Goal: Contribute content

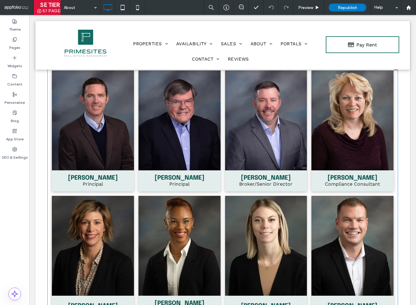
click at [124, 192] on li "Jake Hoppe Principal Button" at bounding box center [93, 130] width 87 height 125
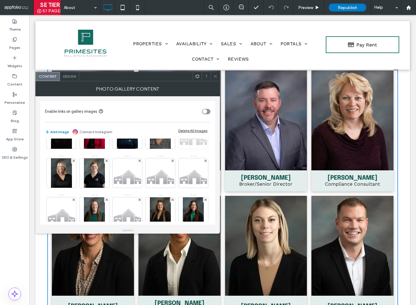
scroll to position [104, 0]
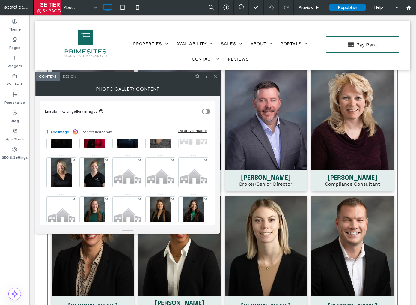
click at [179, 145] on img at bounding box center [193, 133] width 29 height 23
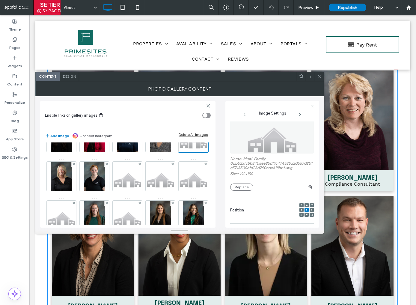
scroll to position [0, 0]
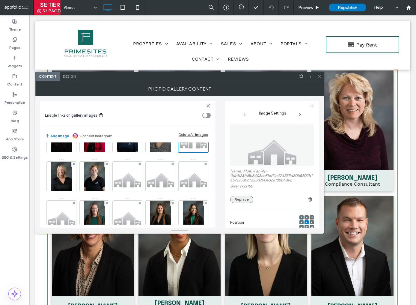
click at [241, 199] on button "Replace" at bounding box center [241, 199] width 23 height 7
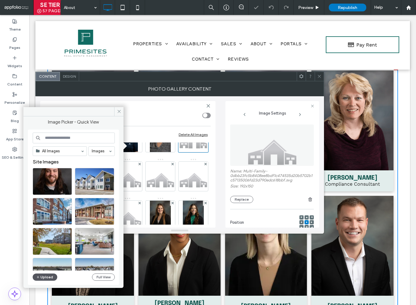
click at [46, 277] on button "Upload" at bounding box center [45, 276] width 25 height 7
click at [119, 112] on icon at bounding box center [119, 111] width 4 height 4
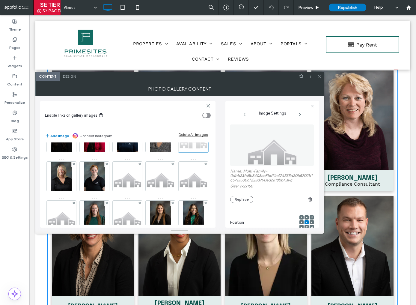
click at [178, 152] on div at bounding box center [193, 137] width 30 height 30
click at [242, 200] on button "Replace" at bounding box center [241, 199] width 23 height 7
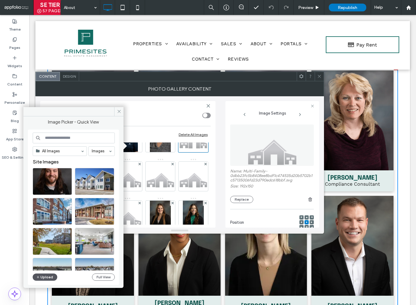
click at [47, 277] on button "Upload" at bounding box center [45, 276] width 25 height 7
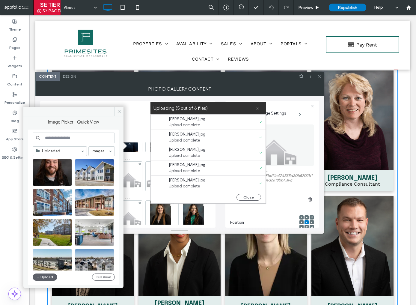
scroll to position [15, 0]
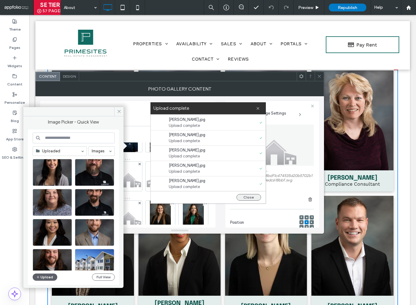
click at [248, 198] on button "Close" at bounding box center [249, 197] width 25 height 7
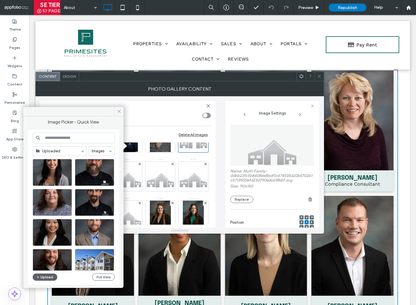
scroll to position [0, 0]
click at [117, 112] on icon at bounding box center [119, 111] width 4 height 4
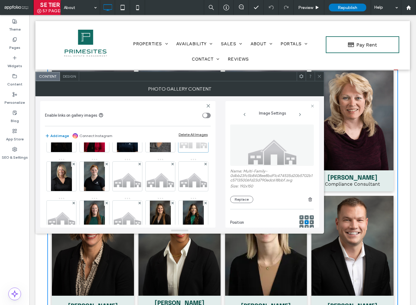
click at [178, 152] on div at bounding box center [193, 137] width 30 height 30
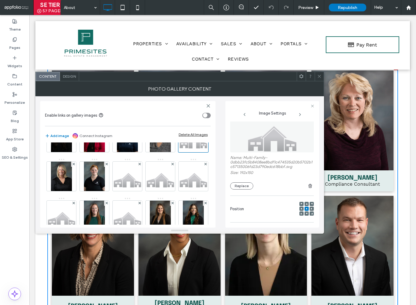
scroll to position [11, 0]
click at [240, 188] on button "Replace" at bounding box center [241, 188] width 23 height 7
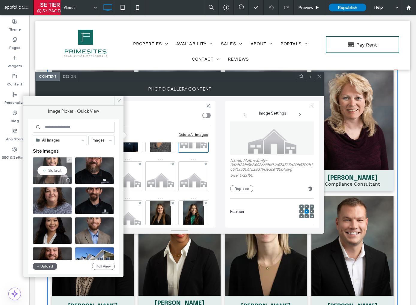
click at [48, 169] on div "Select" at bounding box center [52, 170] width 39 height 27
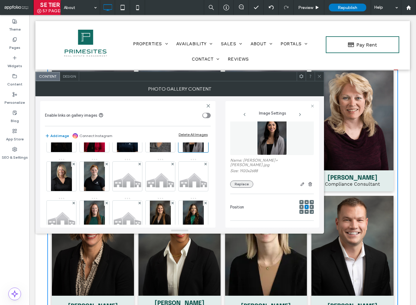
click at [239, 181] on button "Replace" at bounding box center [241, 184] width 23 height 7
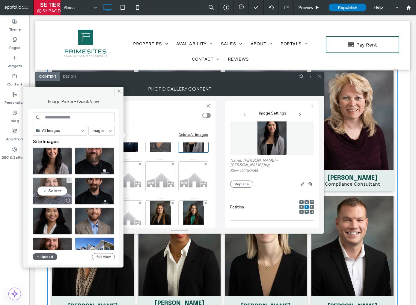
click at [56, 190] on div "Select" at bounding box center [52, 191] width 39 height 27
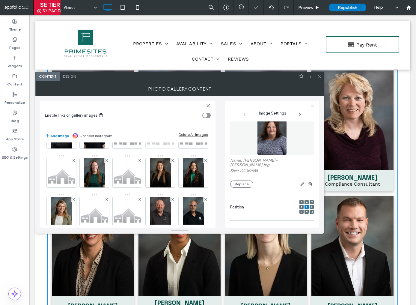
scroll to position [148, 0]
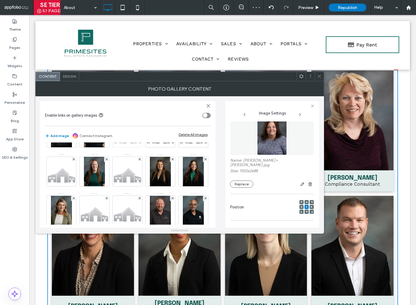
click at [113, 144] on img at bounding box center [127, 132] width 29 height 23
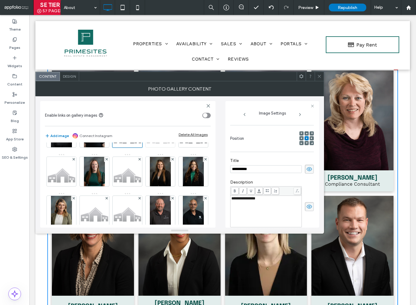
click at [146, 144] on img at bounding box center [160, 132] width 29 height 23
click at [179, 144] on img at bounding box center [193, 132] width 29 height 23
click at [67, 183] on img at bounding box center [61, 171] width 29 height 23
click at [127, 183] on img at bounding box center [127, 171] width 29 height 23
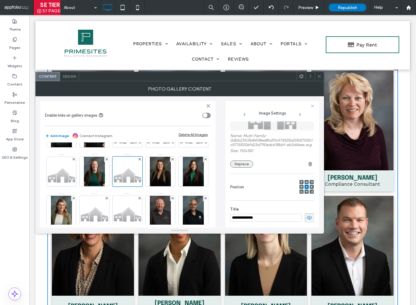
scroll to position [34, 0]
click at [240, 169] on button "Replace" at bounding box center [241, 165] width 23 height 7
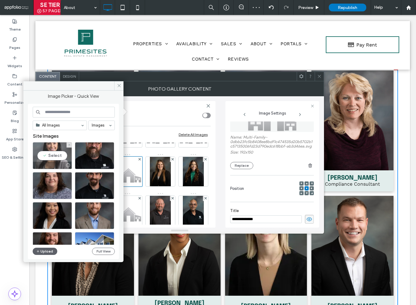
click at [54, 156] on div "Select" at bounding box center [52, 155] width 39 height 27
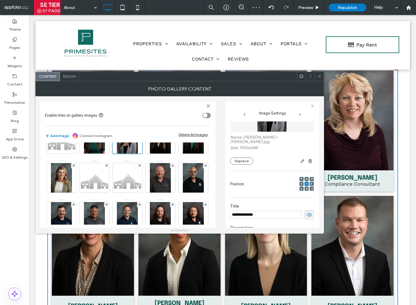
scroll to position [183, 0]
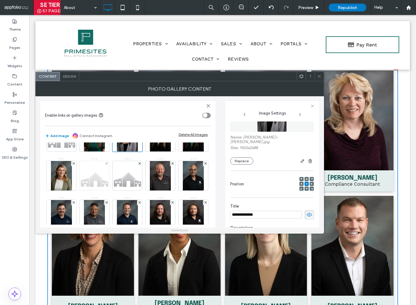
click at [109, 187] on img at bounding box center [94, 175] width 29 height 23
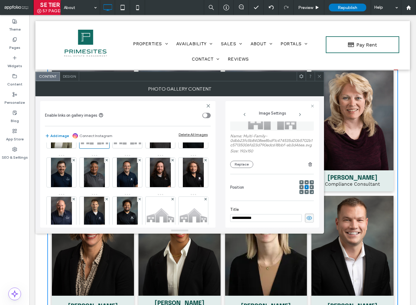
scroll to position [231, 0]
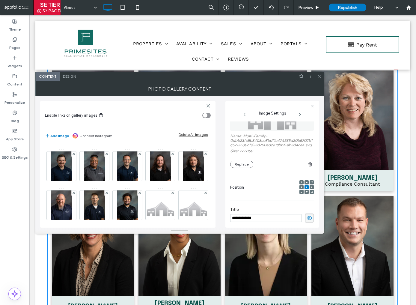
click at [142, 139] on img at bounding box center [127, 126] width 29 height 23
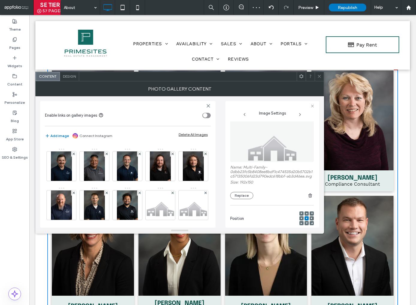
scroll to position [0, 0]
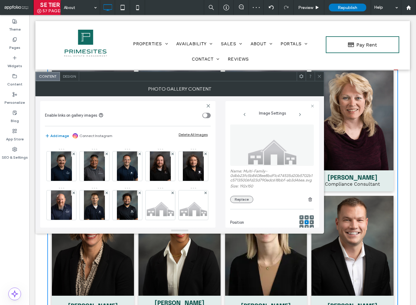
click at [243, 203] on button "Replace" at bounding box center [241, 199] width 23 height 7
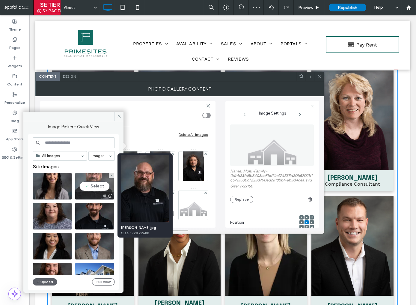
click at [110, 195] on div at bounding box center [109, 195] width 7 height 5
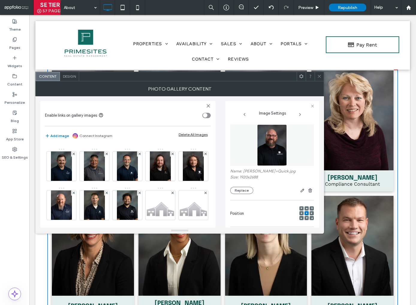
click at [142, 142] on div at bounding box center [127, 127] width 30 height 30
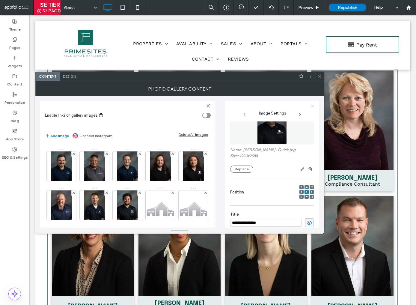
scroll to position [28, 0]
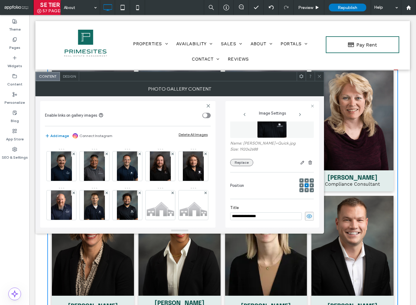
click at [244, 163] on button "Replace" at bounding box center [241, 162] width 23 height 7
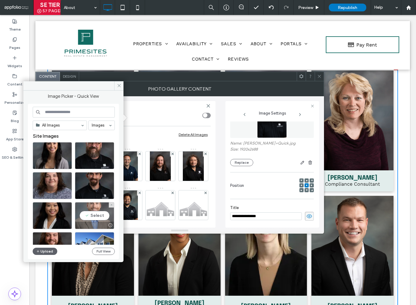
click at [96, 216] on div "Select" at bounding box center [94, 215] width 39 height 27
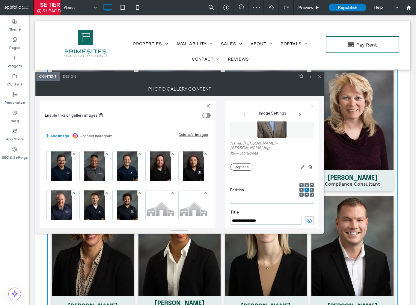
click at [109, 139] on img at bounding box center [94, 126] width 29 height 23
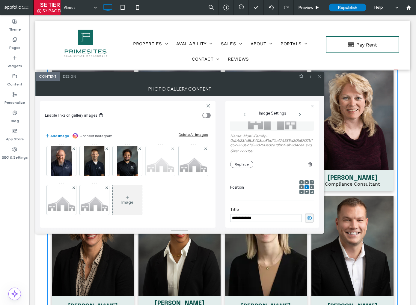
scroll to position [326, 0]
click at [146, 172] on img at bounding box center [160, 160] width 29 height 23
click at [179, 172] on img at bounding box center [193, 160] width 29 height 23
click at [62, 196] on img at bounding box center [61, 199] width 29 height 23
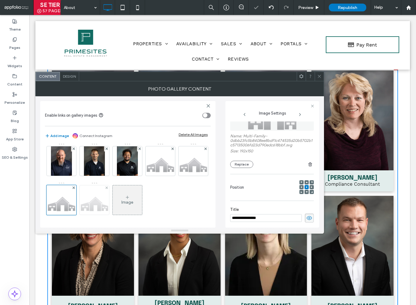
click at [82, 197] on img at bounding box center [94, 199] width 29 height 23
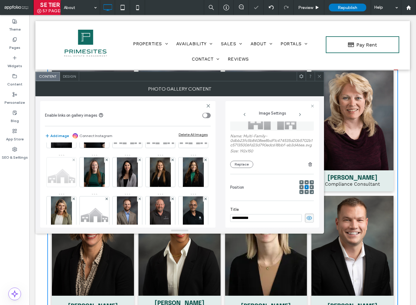
scroll to position [147, 0]
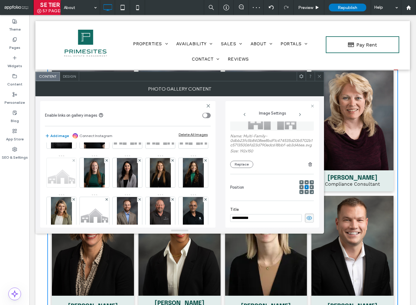
click at [63, 184] on img at bounding box center [61, 172] width 29 height 23
click at [246, 168] on button "Replace" at bounding box center [241, 164] width 23 height 7
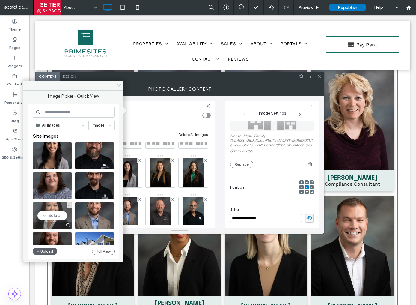
click at [55, 214] on div "Select" at bounding box center [52, 215] width 39 height 27
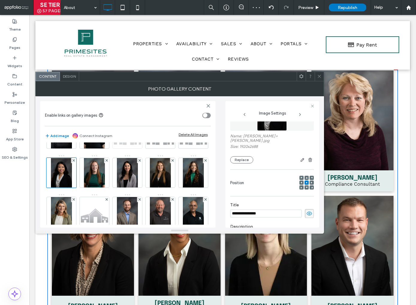
click at [113, 145] on img at bounding box center [127, 133] width 29 height 23
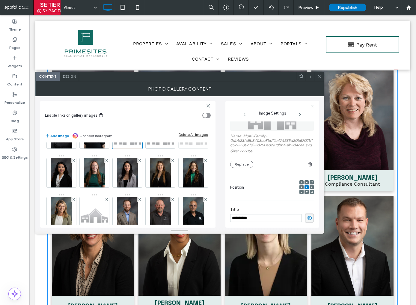
click at [179, 145] on img at bounding box center [193, 133] width 29 height 23
click at [146, 145] on img at bounding box center [160, 133] width 29 height 23
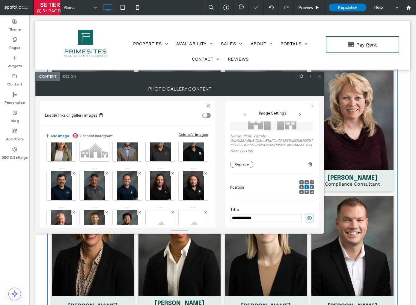
scroll to position [224, 0]
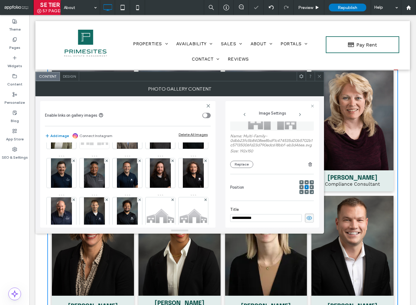
click at [109, 145] on img at bounding box center [94, 133] width 29 height 23
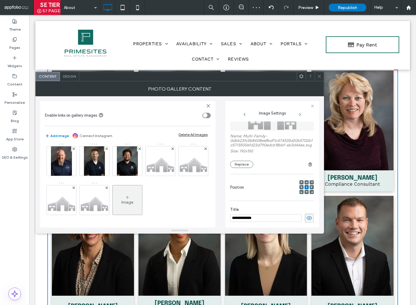
scroll to position [322, 0]
click at [146, 172] on img at bounding box center [160, 160] width 29 height 23
click at [249, 168] on button "Replace" at bounding box center [241, 164] width 23 height 7
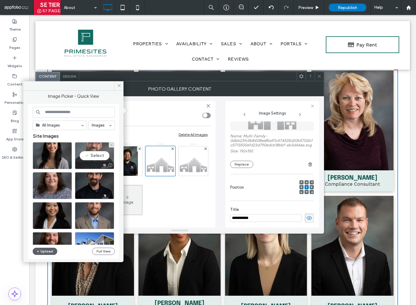
click at [98, 155] on div "Select" at bounding box center [94, 155] width 39 height 27
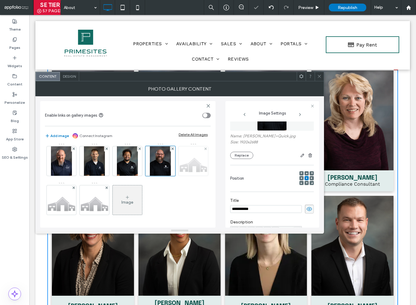
click at [179, 172] on img at bounding box center [193, 160] width 29 height 23
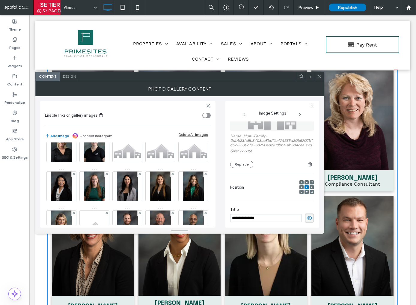
scroll to position [146, 0]
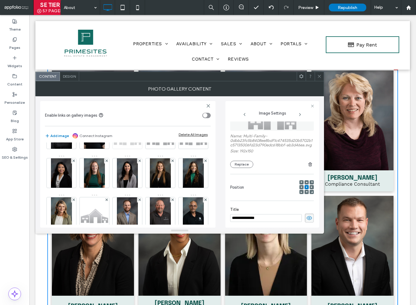
click at [113, 145] on img at bounding box center [127, 133] width 29 height 23
click at [146, 145] on img at bounding box center [160, 133] width 29 height 23
click at [179, 145] on img at bounding box center [193, 133] width 29 height 23
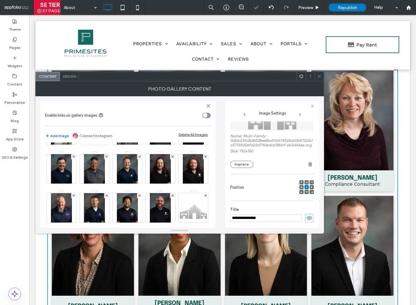
click at [109, 141] on img at bounding box center [94, 129] width 29 height 23
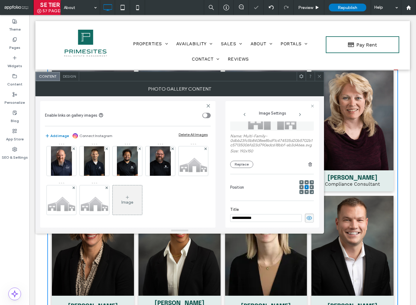
scroll to position [318, 0]
click at [179, 172] on img at bounding box center [193, 160] width 29 height 23
click at [95, 200] on img at bounding box center [94, 199] width 29 height 23
click at [240, 168] on button "Replace" at bounding box center [241, 164] width 23 height 7
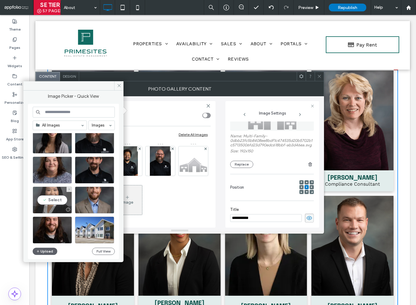
scroll to position [0, 0]
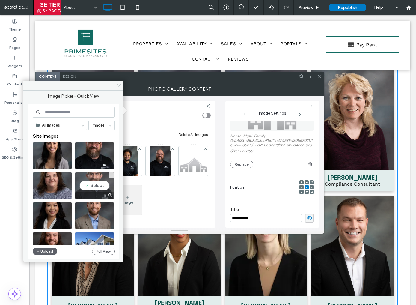
click at [94, 185] on div "Select" at bounding box center [94, 185] width 39 height 27
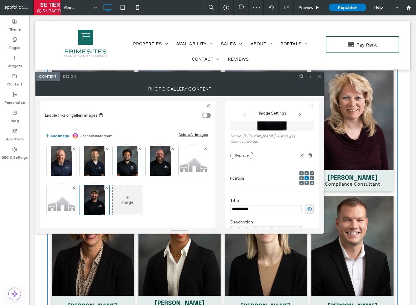
click at [321, 77] on icon at bounding box center [319, 76] width 4 height 4
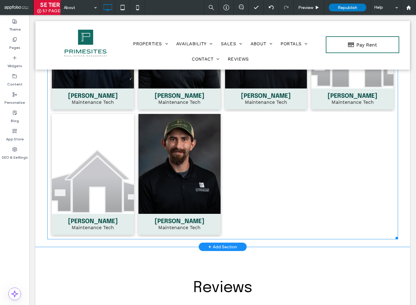
scroll to position [1758, 0]
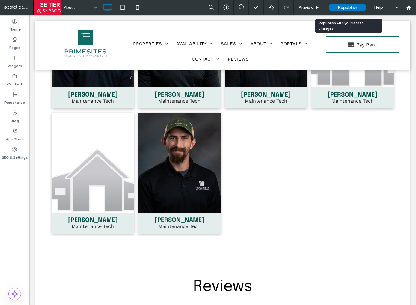
click at [342, 10] on span "Republish" at bounding box center [347, 7] width 19 height 5
